Goal: Transaction & Acquisition: Obtain resource

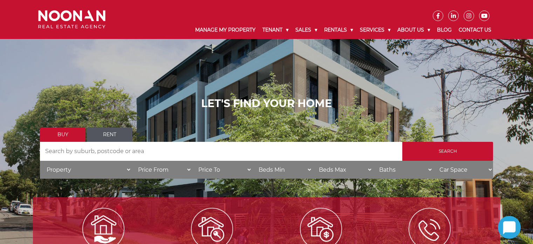
scroll to position [35, 0]
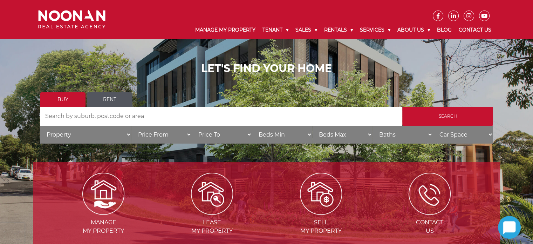
click at [113, 99] on link "Rent" at bounding box center [110, 99] width 46 height 14
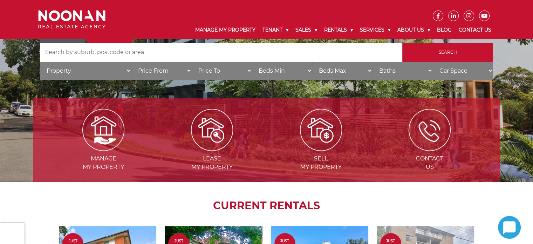
scroll to position [105, 0]
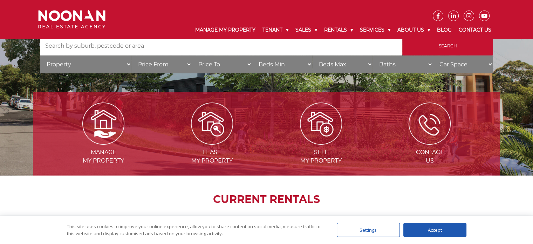
click at [233, 66] on select "Price To $50 $100 $150 $200 $250 $300 $350 $400 $450 $500 $550 $600 $650 $700 $…" at bounding box center [222, 64] width 60 height 18
select select "550"
click at [192, 55] on select "Price To $50 $100 $150 $200 $250 $300 $350 $400 $450 $500 $550 $600 $650 $700 $…" at bounding box center [222, 64] width 60 height 18
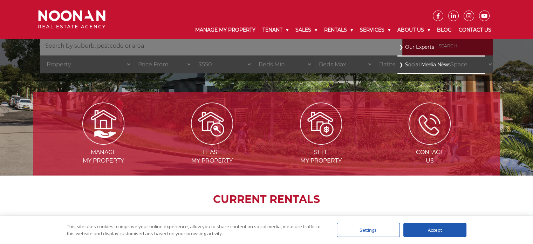
click at [461, 49] on link "Our Experts" at bounding box center [441, 46] width 84 height 9
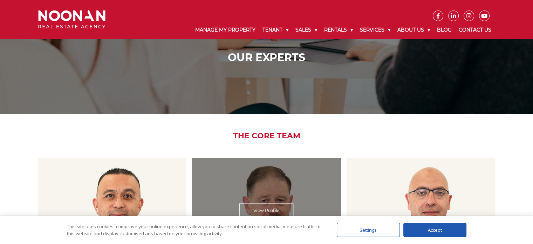
scroll to position [70, 0]
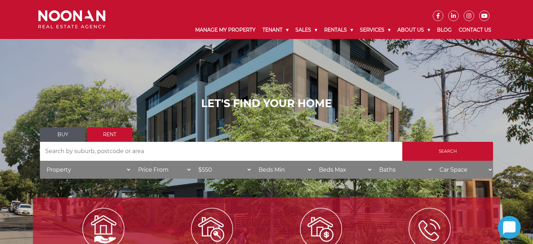
select select "550"
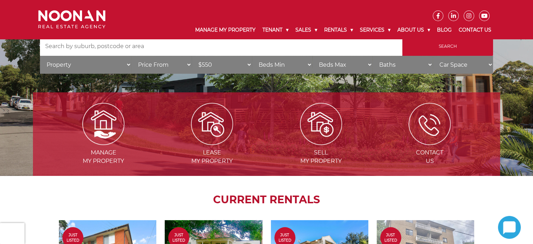
scroll to position [105, 0]
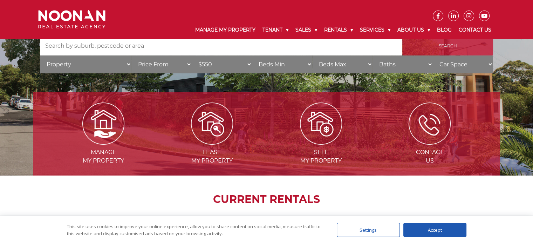
click at [448, 49] on input "Search" at bounding box center [447, 45] width 91 height 19
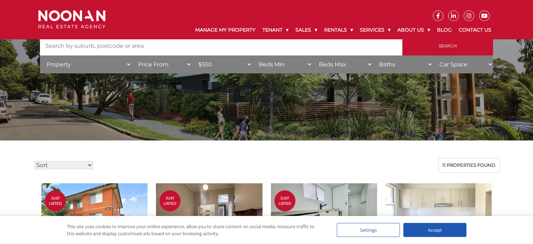
scroll to position [35, 0]
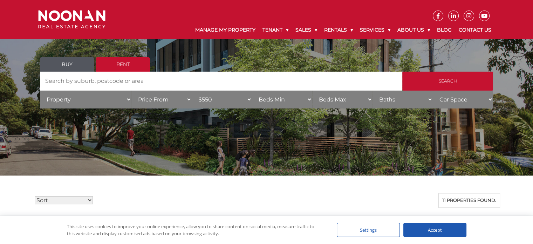
click at [310, 101] on select "Beds Min 1 + 2 + 3 + 4 + 5 + 6 + 7 + 8 + 9 + 10 +" at bounding box center [282, 99] width 60 height 18
select select "1"
click at [252, 90] on select "Beds Min 1 + 2 + 3 + 4 + 5 + 6 + 7 + 8 + 9 + 10 +" at bounding box center [282, 99] width 60 height 18
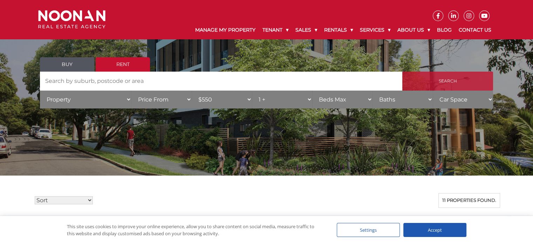
click at [474, 84] on input "Search" at bounding box center [447, 80] width 91 height 19
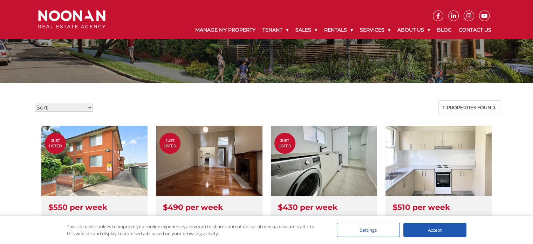
scroll to position [140, 0]
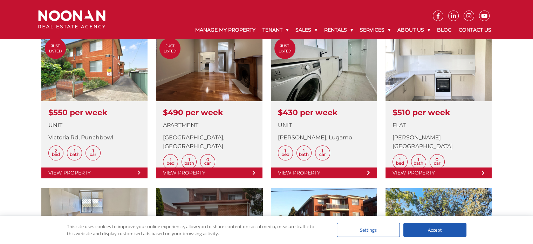
scroll to position [210, 0]
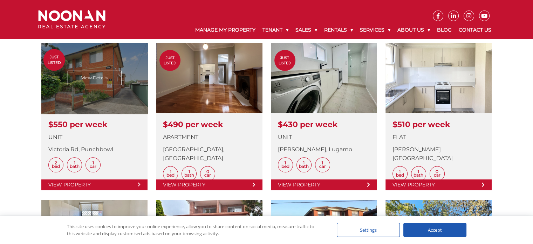
click at [111, 80] on link at bounding box center [94, 116] width 106 height 147
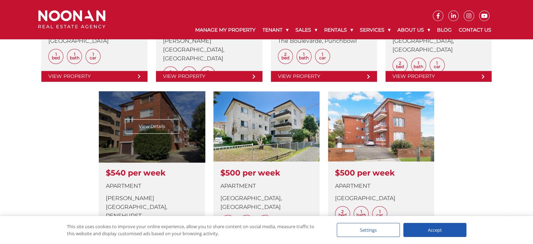
scroll to position [491, 0]
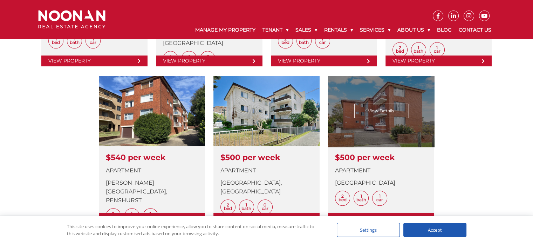
click at [392, 136] on link at bounding box center [381, 149] width 106 height 147
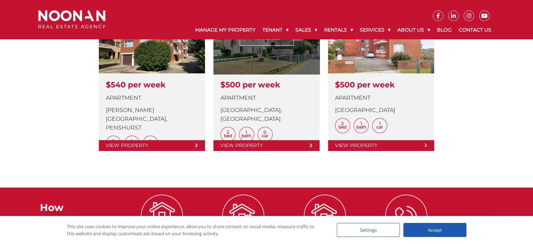
scroll to position [526, 0]
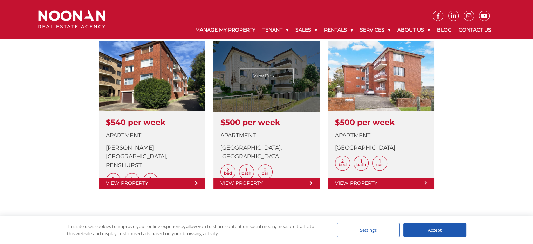
click at [262, 73] on link at bounding box center [266, 114] width 106 height 147
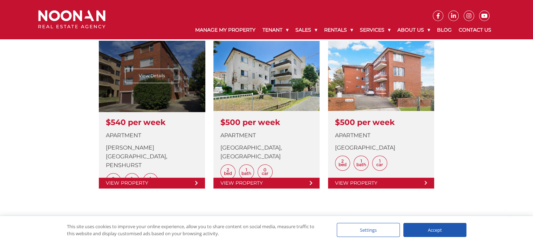
click at [162, 79] on link at bounding box center [152, 114] width 106 height 147
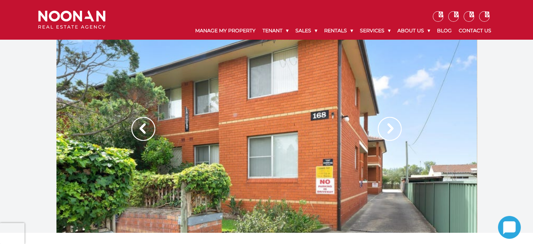
click at [268, 148] on div at bounding box center [266, 136] width 420 height 193
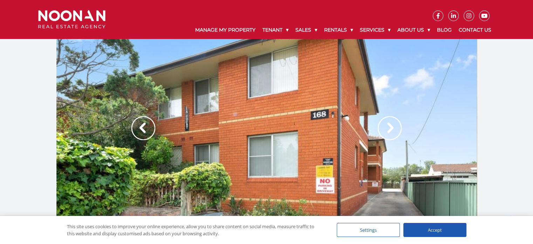
click at [391, 129] on img at bounding box center [390, 128] width 24 height 24
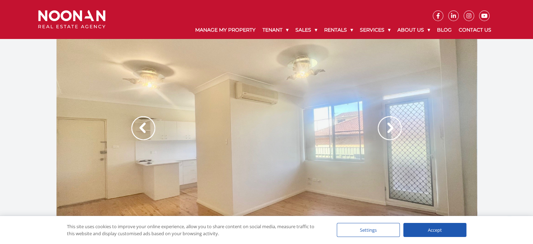
click at [391, 129] on img at bounding box center [390, 128] width 24 height 24
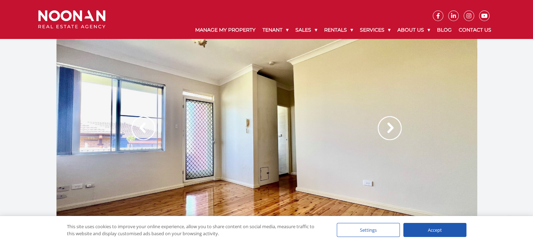
click at [391, 129] on img at bounding box center [390, 128] width 24 height 24
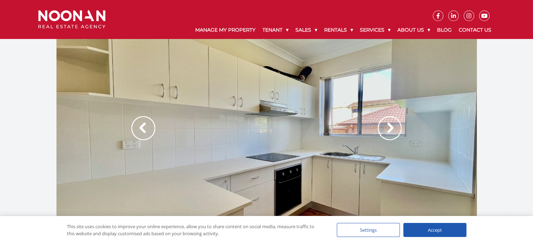
click at [391, 129] on img at bounding box center [390, 128] width 24 height 24
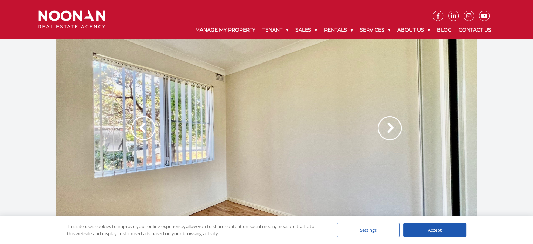
click at [391, 129] on img at bounding box center [390, 128] width 24 height 24
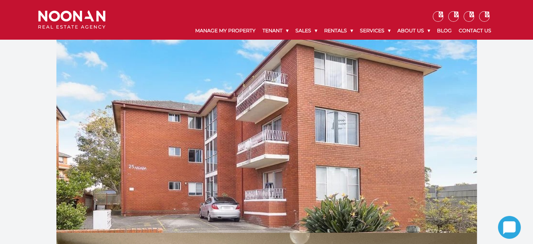
click at [295, 154] on div at bounding box center [266, 136] width 420 height 193
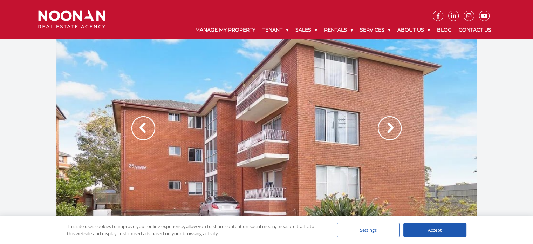
click at [395, 128] on img at bounding box center [390, 128] width 24 height 24
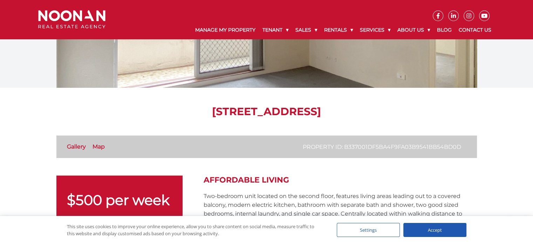
scroll to position [70, 0]
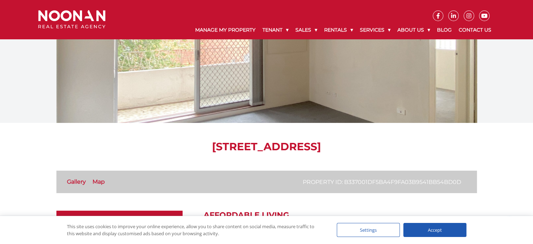
click at [357, 102] on div at bounding box center [266, 26] width 420 height 193
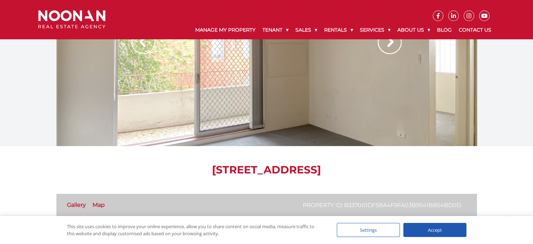
scroll to position [35, 0]
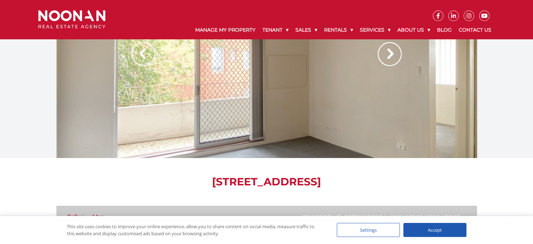
click at [340, 108] on div at bounding box center [266, 61] width 420 height 193
click at [388, 57] on img at bounding box center [390, 54] width 24 height 24
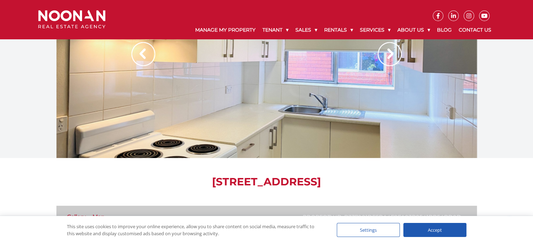
click at [388, 57] on img at bounding box center [390, 54] width 24 height 24
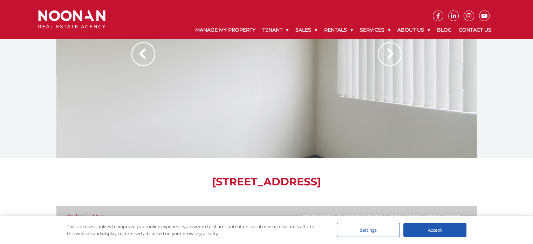
click at [388, 57] on img at bounding box center [390, 54] width 24 height 24
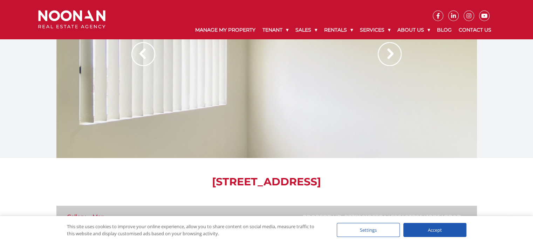
click at [388, 57] on img at bounding box center [390, 54] width 24 height 24
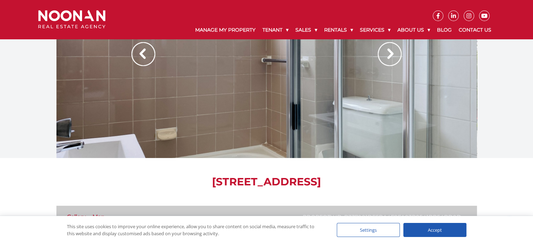
click at [388, 57] on img at bounding box center [390, 54] width 24 height 24
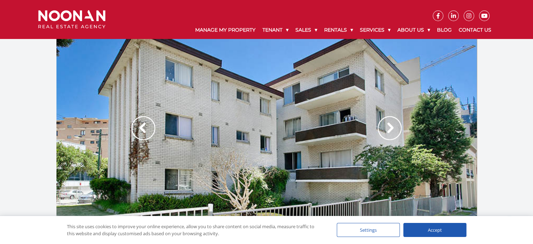
click at [390, 124] on img at bounding box center [390, 128] width 24 height 24
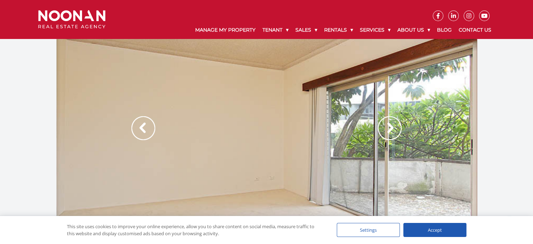
click at [390, 124] on img at bounding box center [390, 128] width 24 height 24
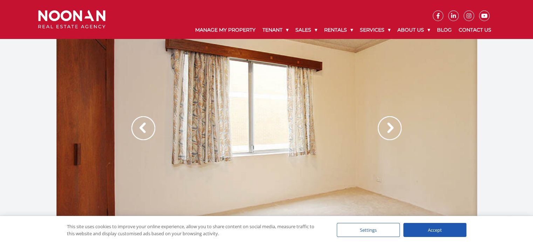
click at [390, 124] on img at bounding box center [390, 128] width 24 height 24
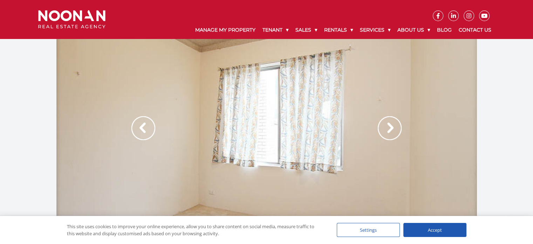
click at [390, 124] on img at bounding box center [390, 128] width 24 height 24
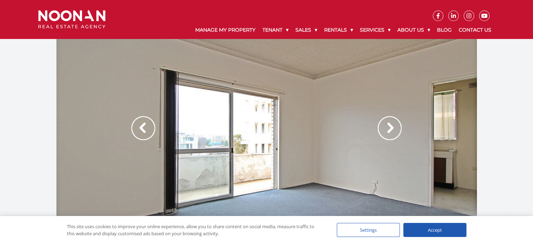
click at [390, 124] on img at bounding box center [390, 128] width 24 height 24
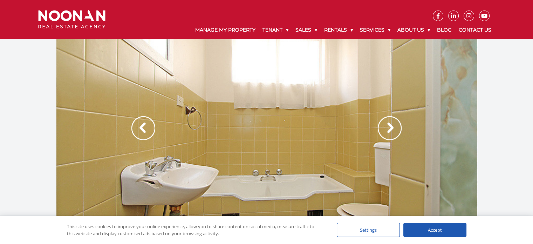
click at [390, 124] on img at bounding box center [390, 128] width 24 height 24
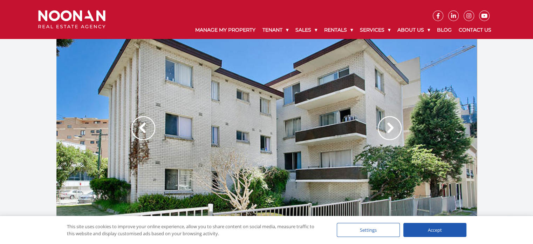
click at [390, 124] on img at bounding box center [390, 128] width 24 height 24
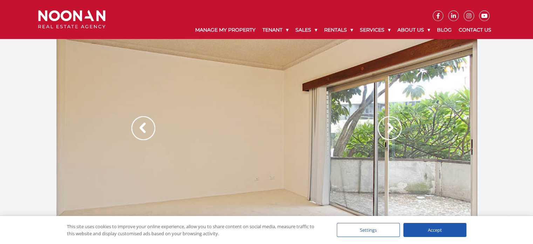
click at [390, 124] on img at bounding box center [390, 128] width 24 height 24
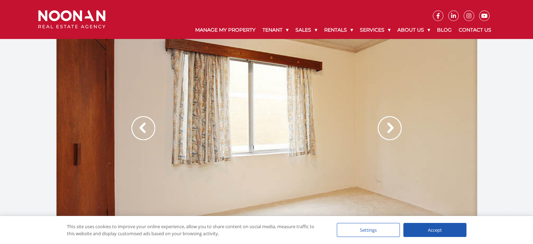
click at [390, 124] on img at bounding box center [390, 128] width 24 height 24
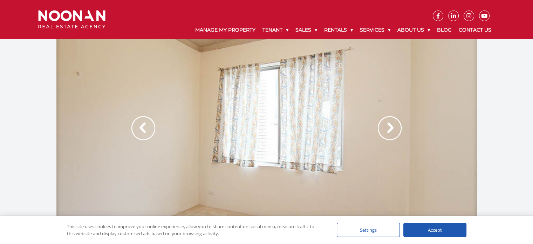
click at [390, 124] on img at bounding box center [390, 128] width 24 height 24
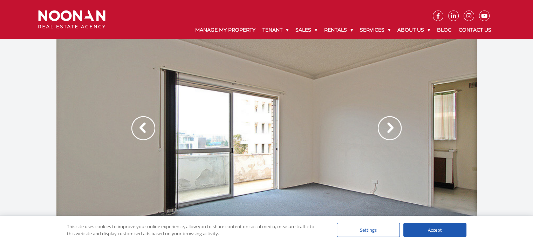
click at [390, 124] on img at bounding box center [390, 128] width 24 height 24
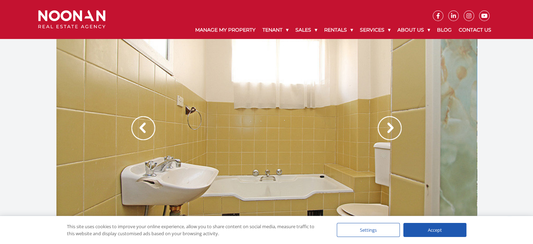
click at [390, 124] on img at bounding box center [390, 128] width 24 height 24
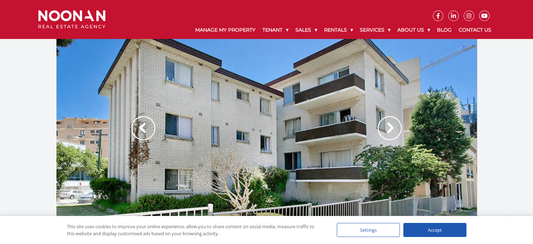
click at [390, 124] on img at bounding box center [390, 128] width 24 height 24
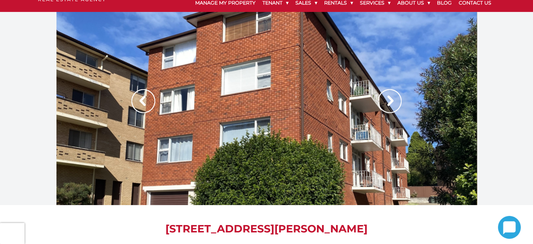
scroll to position [35, 0]
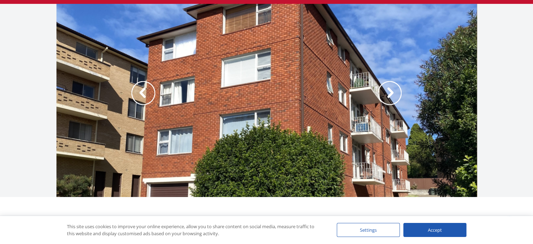
click at [388, 97] on img at bounding box center [390, 93] width 24 height 24
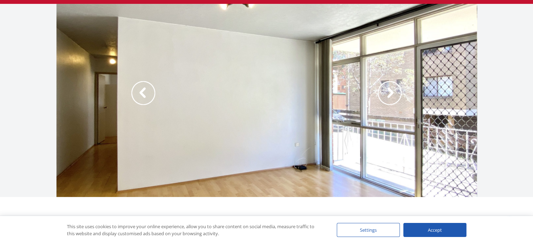
click at [388, 97] on img at bounding box center [390, 93] width 24 height 24
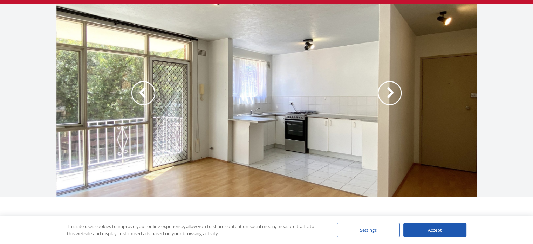
click at [388, 97] on img at bounding box center [390, 93] width 24 height 24
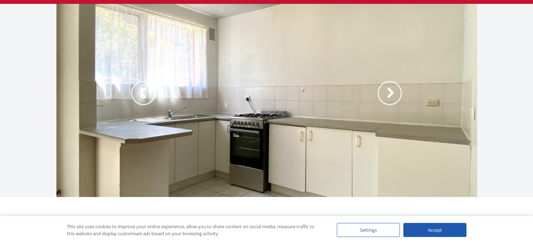
click at [388, 97] on img at bounding box center [390, 93] width 24 height 24
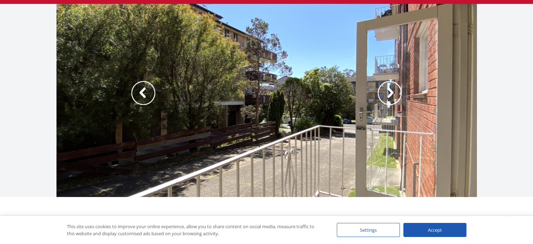
click at [388, 97] on img at bounding box center [390, 93] width 24 height 24
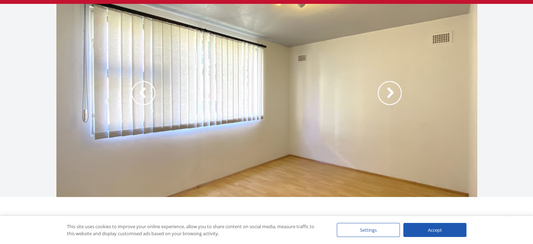
click at [388, 97] on img at bounding box center [390, 93] width 24 height 24
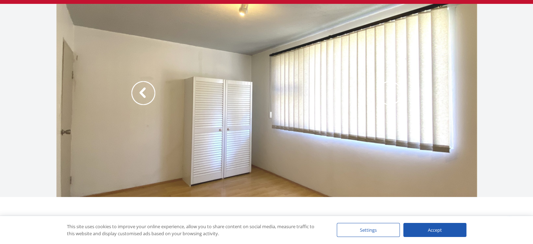
click at [388, 97] on img at bounding box center [390, 93] width 24 height 24
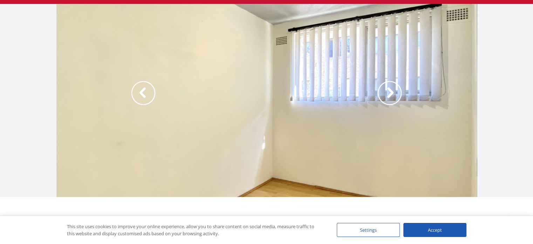
click at [388, 97] on img at bounding box center [390, 93] width 24 height 24
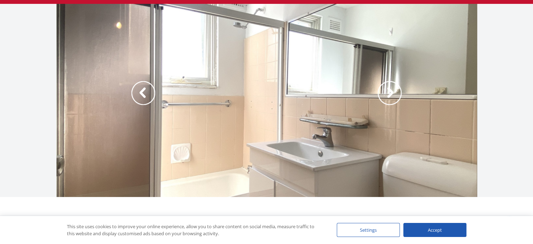
click at [388, 97] on img at bounding box center [390, 93] width 24 height 24
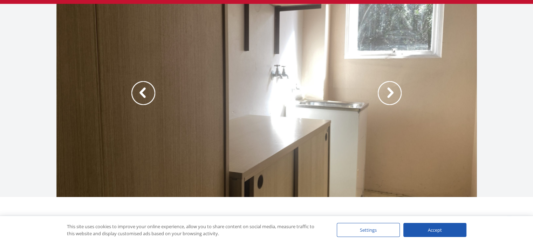
click at [388, 97] on img at bounding box center [390, 93] width 24 height 24
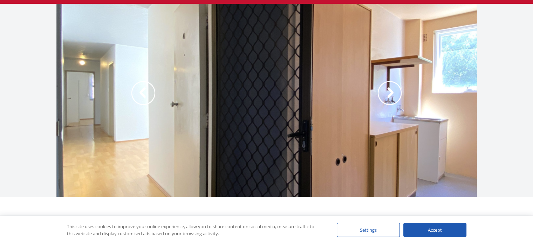
click at [388, 97] on img at bounding box center [390, 93] width 24 height 24
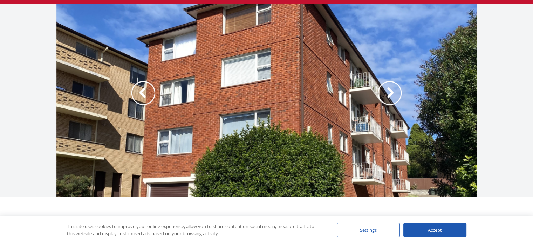
click at [388, 97] on img at bounding box center [390, 93] width 24 height 24
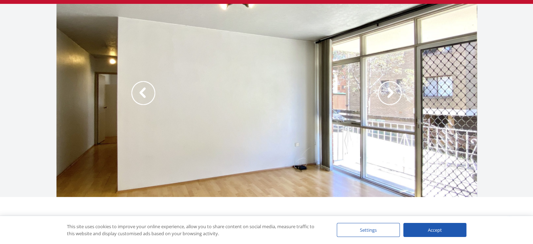
click at [388, 97] on img at bounding box center [390, 93] width 24 height 24
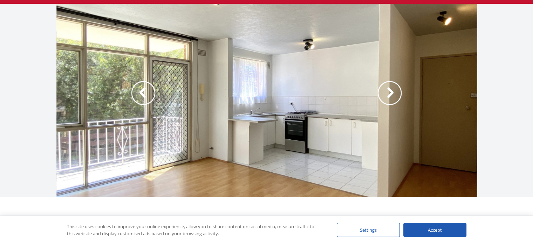
click at [388, 97] on img at bounding box center [390, 93] width 24 height 24
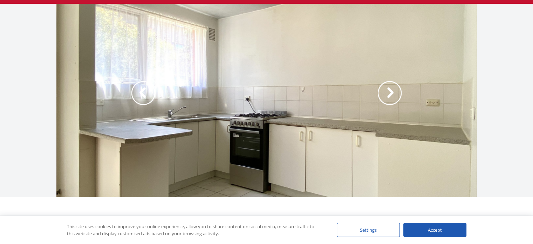
click at [388, 97] on img at bounding box center [390, 93] width 24 height 24
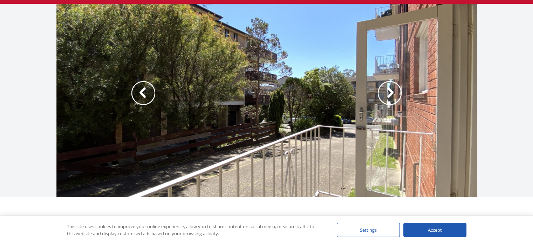
click at [388, 97] on img at bounding box center [390, 93] width 24 height 24
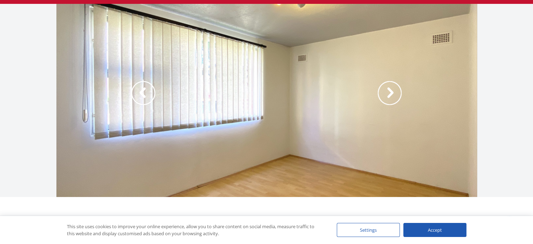
click at [388, 97] on img at bounding box center [390, 93] width 24 height 24
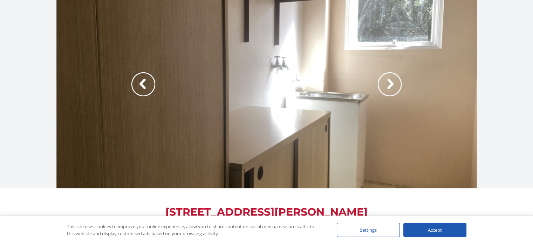
scroll to position [0, 0]
